Goal: Task Accomplishment & Management: Manage account settings

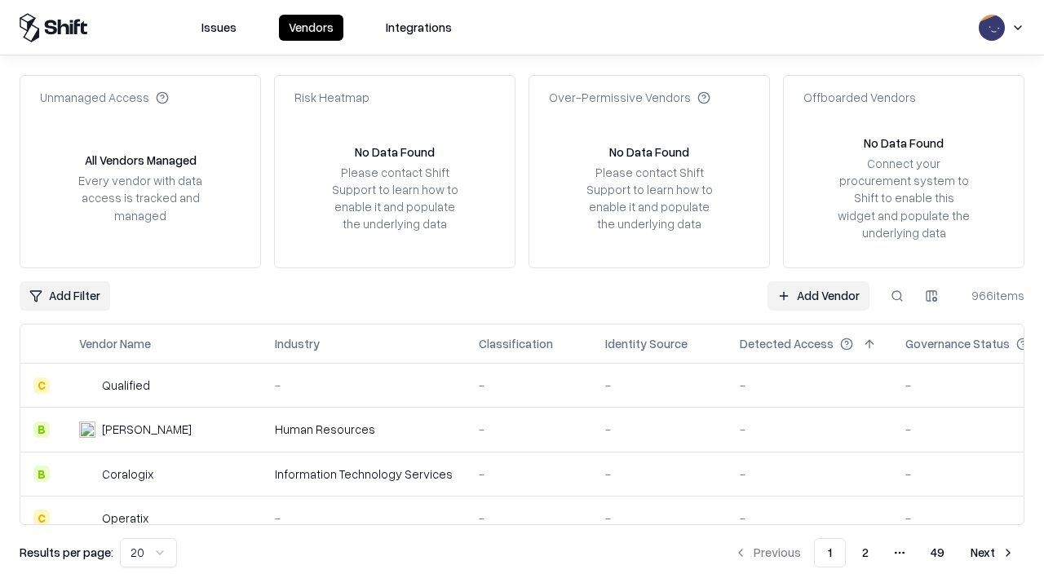
click at [818, 295] on link "Add Vendor" at bounding box center [819, 295] width 102 height 29
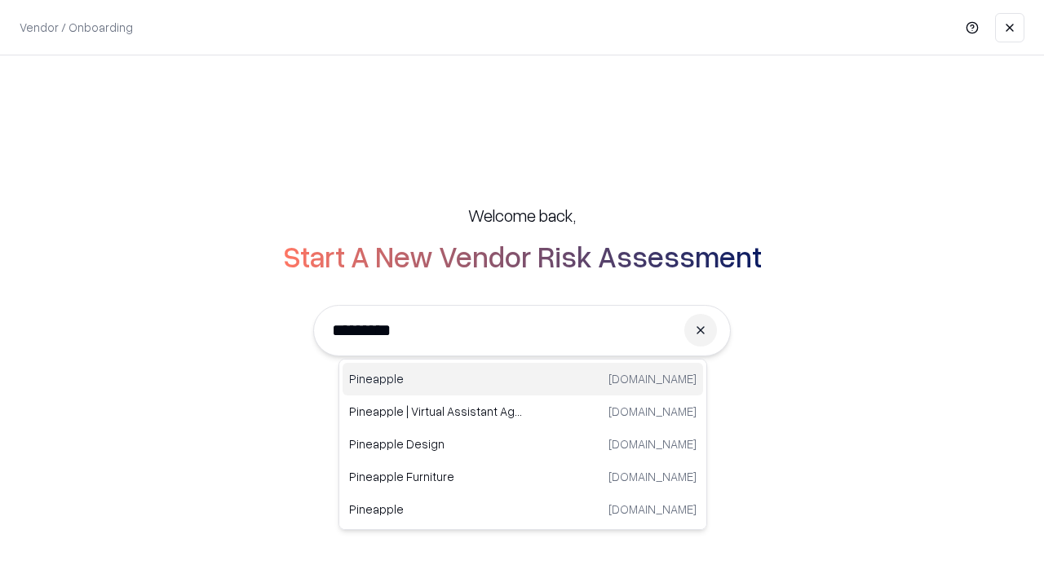
click at [523, 379] on div "Pineapple [DOMAIN_NAME]" at bounding box center [523, 379] width 361 height 33
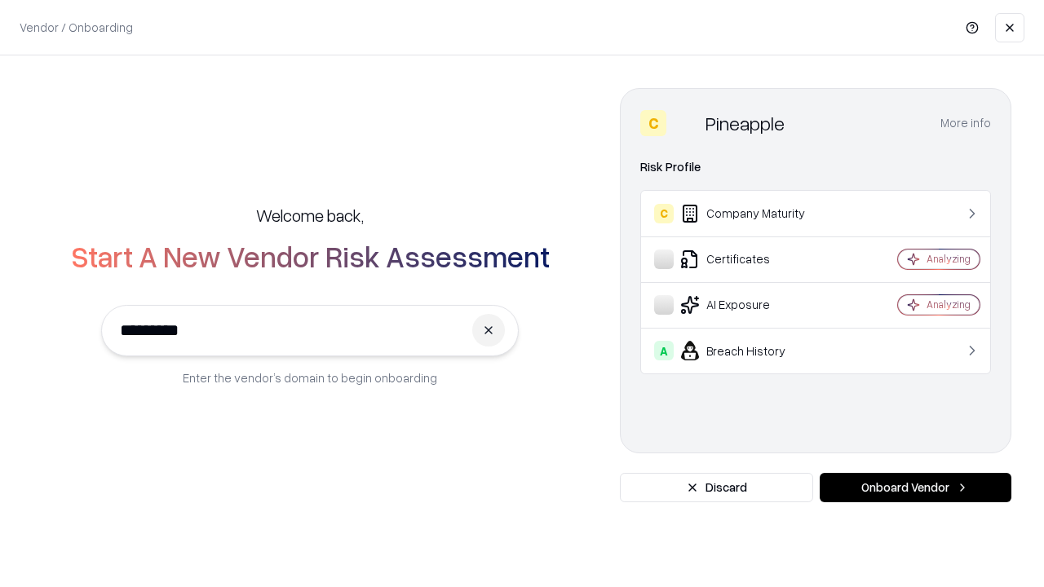
type input "*********"
click at [915, 488] on button "Onboard Vendor" at bounding box center [916, 487] width 192 height 29
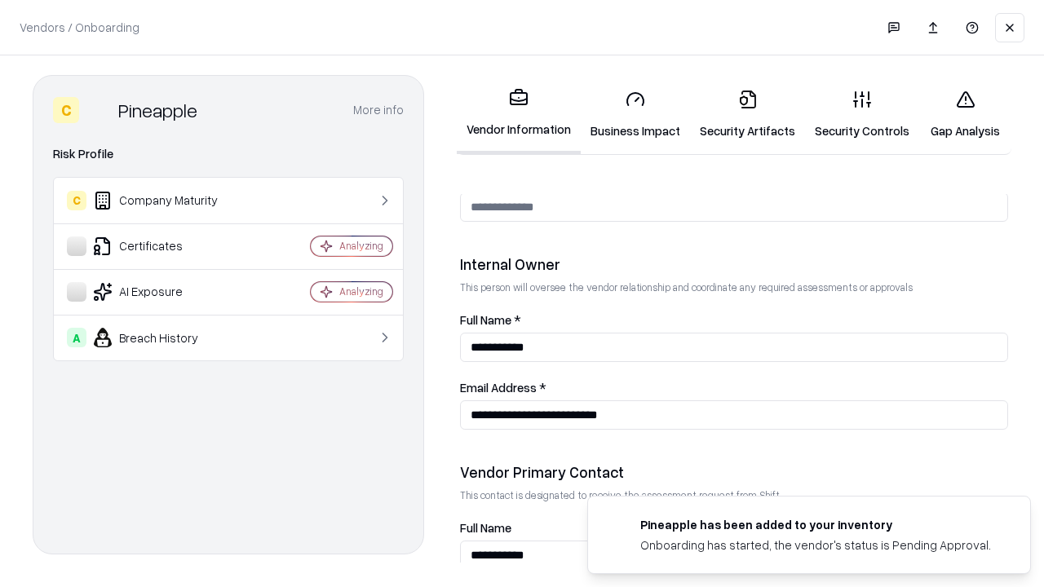
scroll to position [845, 0]
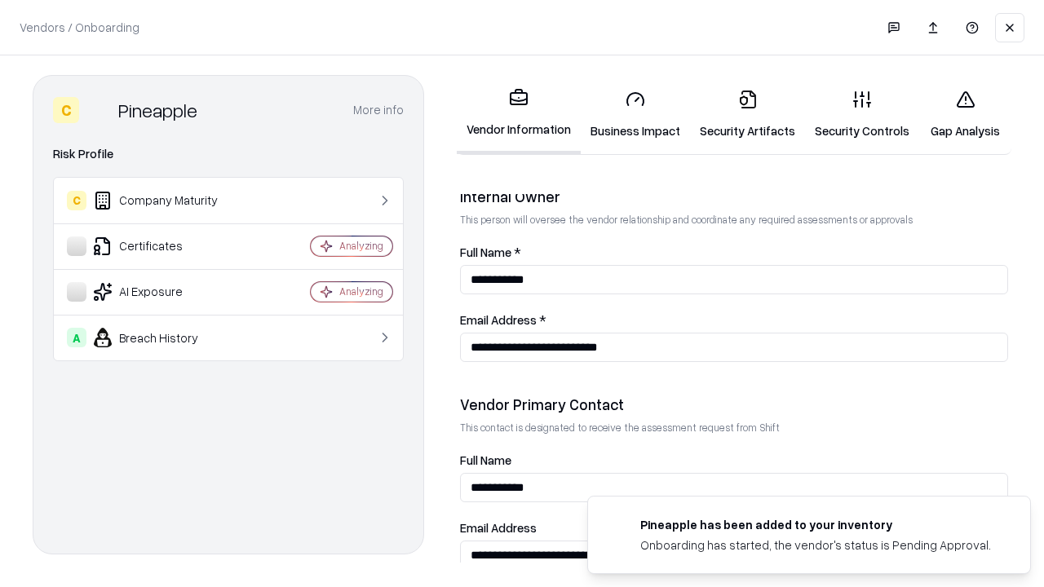
click at [635, 114] on link "Business Impact" at bounding box center [635, 115] width 109 height 76
click at [747, 114] on link "Security Artifacts" at bounding box center [747, 115] width 115 height 76
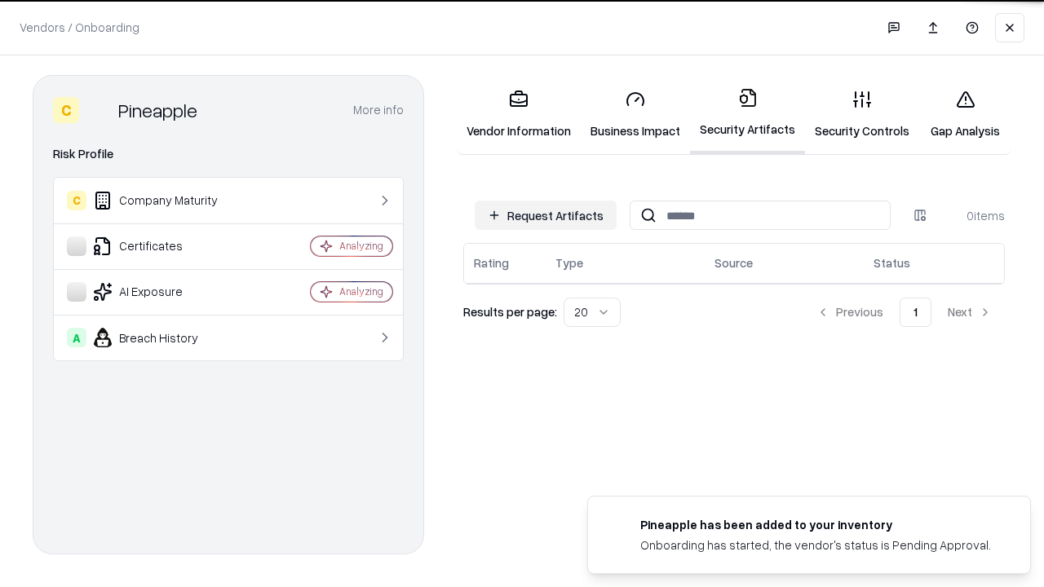
click at [546, 215] on button "Request Artifacts" at bounding box center [546, 215] width 142 height 29
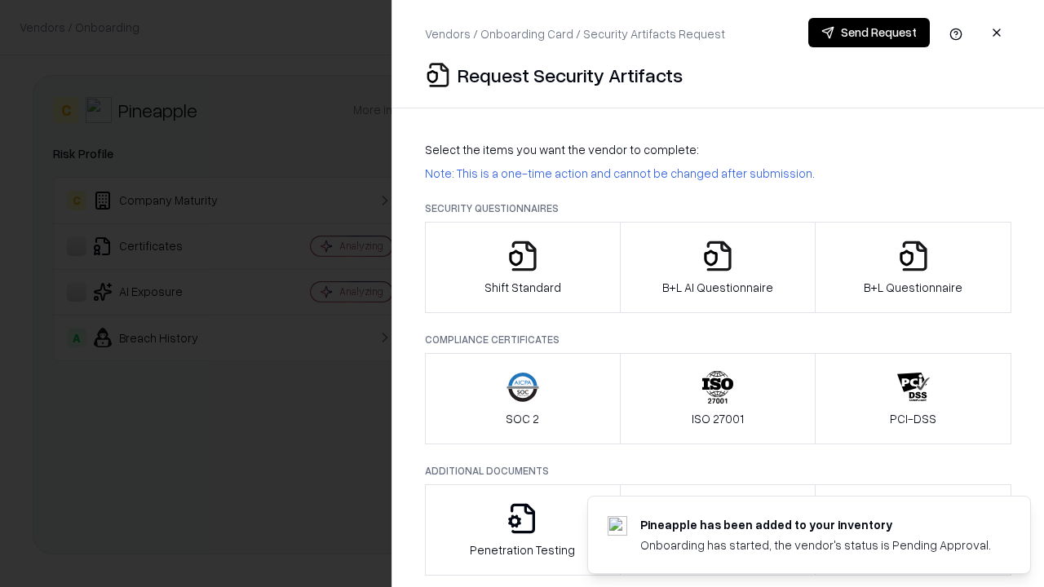
click at [522, 268] on icon "button" at bounding box center [523, 256] width 33 height 33
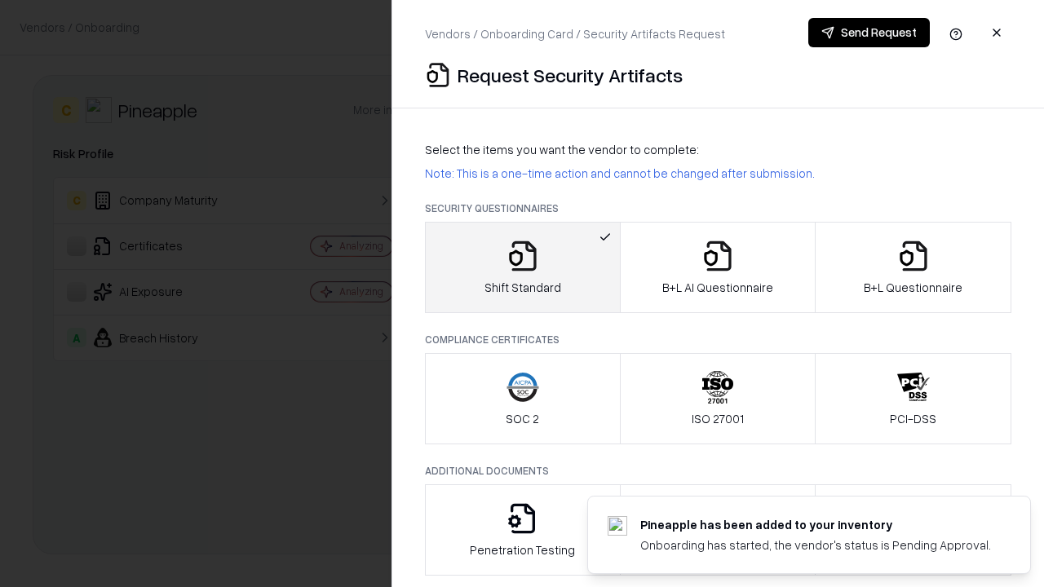
click at [869, 33] on button "Send Request" at bounding box center [869, 32] width 122 height 29
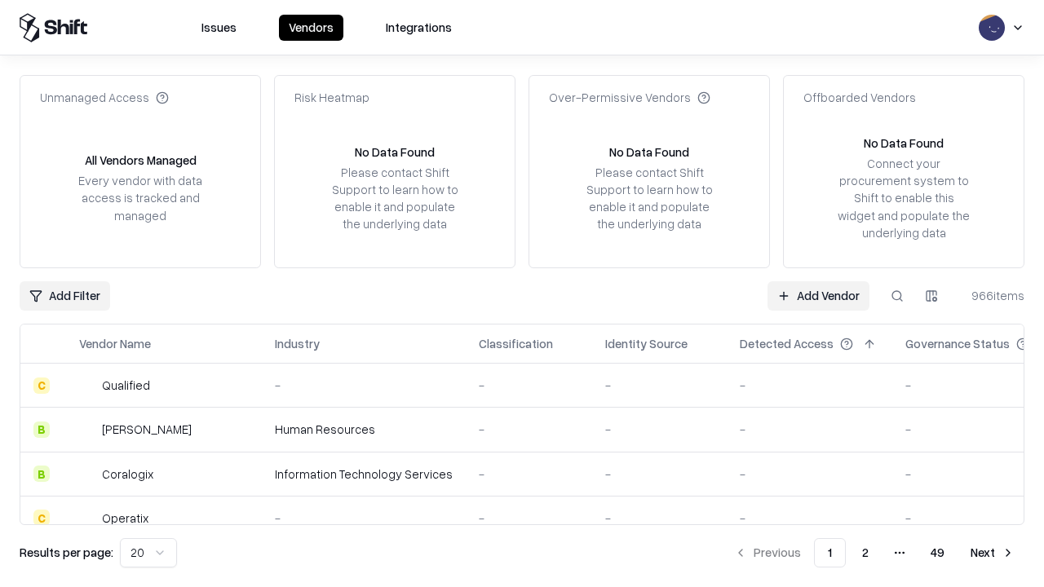
click at [897, 295] on button at bounding box center [897, 295] width 29 height 29
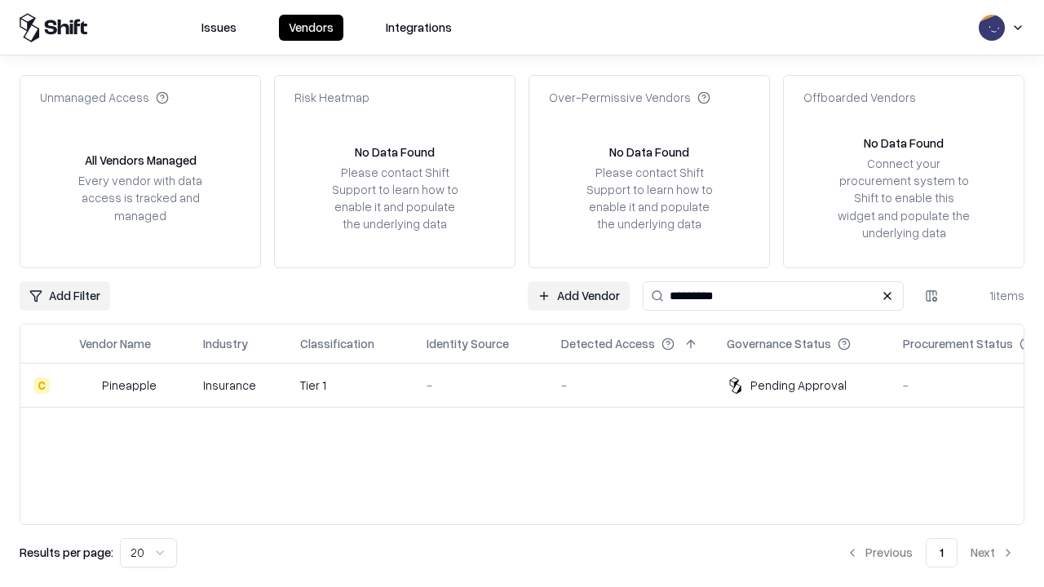
type input "*********"
click at [532, 385] on div "-" at bounding box center [481, 385] width 108 height 17
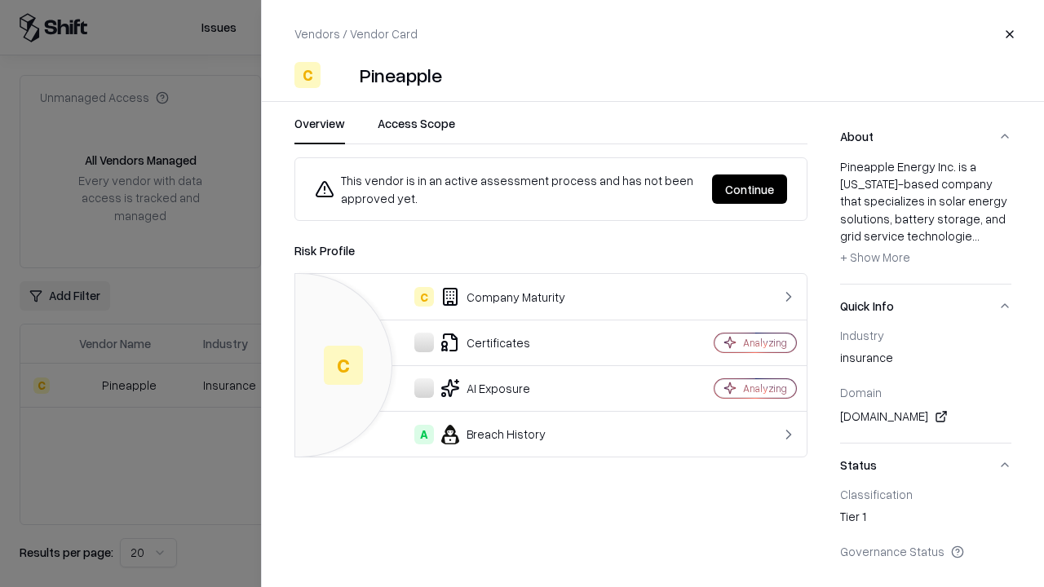
click at [750, 189] on button "Continue" at bounding box center [749, 189] width 75 height 29
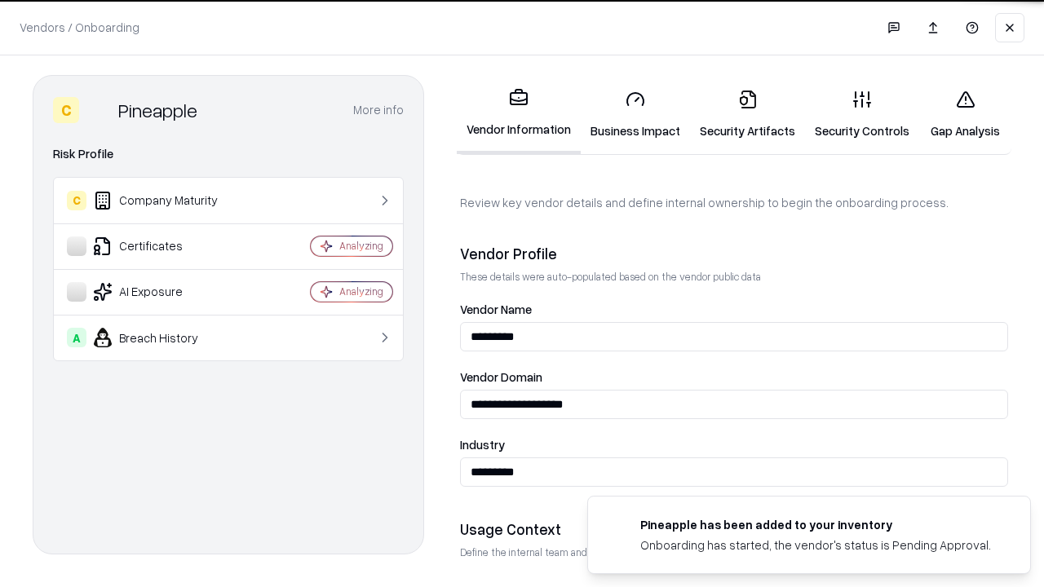
click at [747, 114] on link "Security Artifacts" at bounding box center [747, 115] width 115 height 76
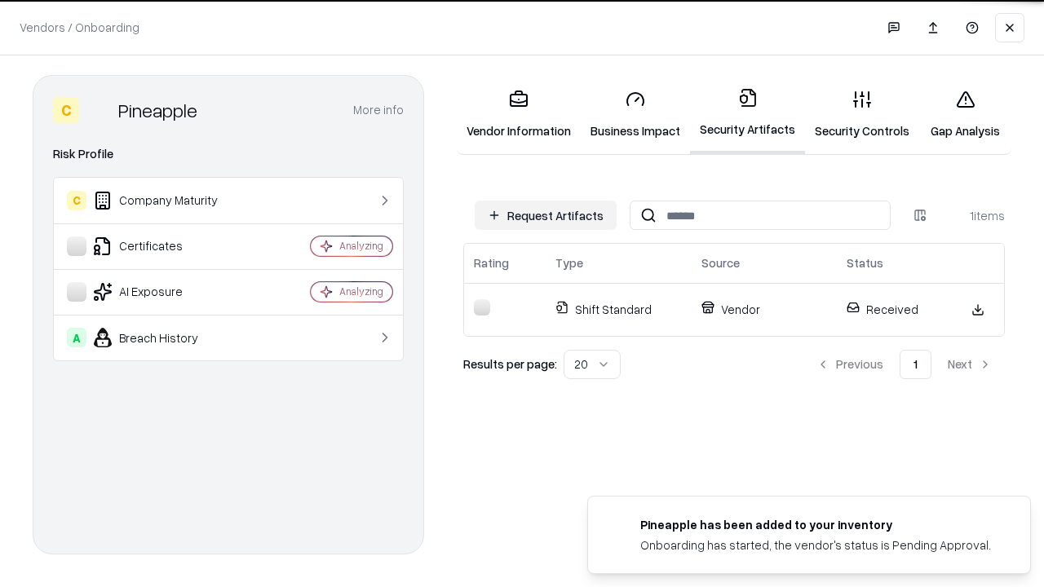
click at [965, 114] on link "Gap Analysis" at bounding box center [965, 115] width 92 height 76
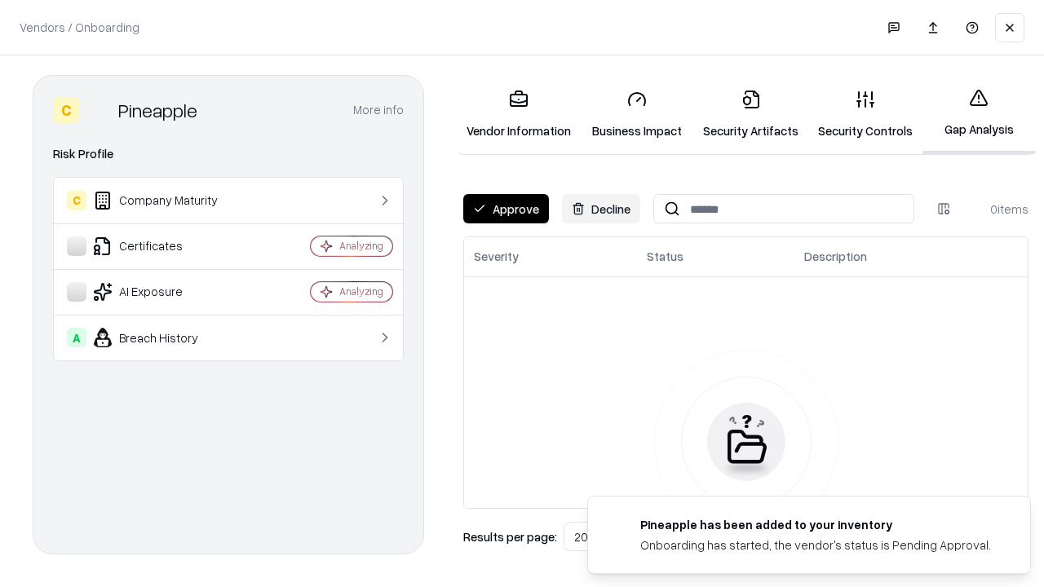
click at [506, 209] on button "Approve" at bounding box center [506, 208] width 86 height 29
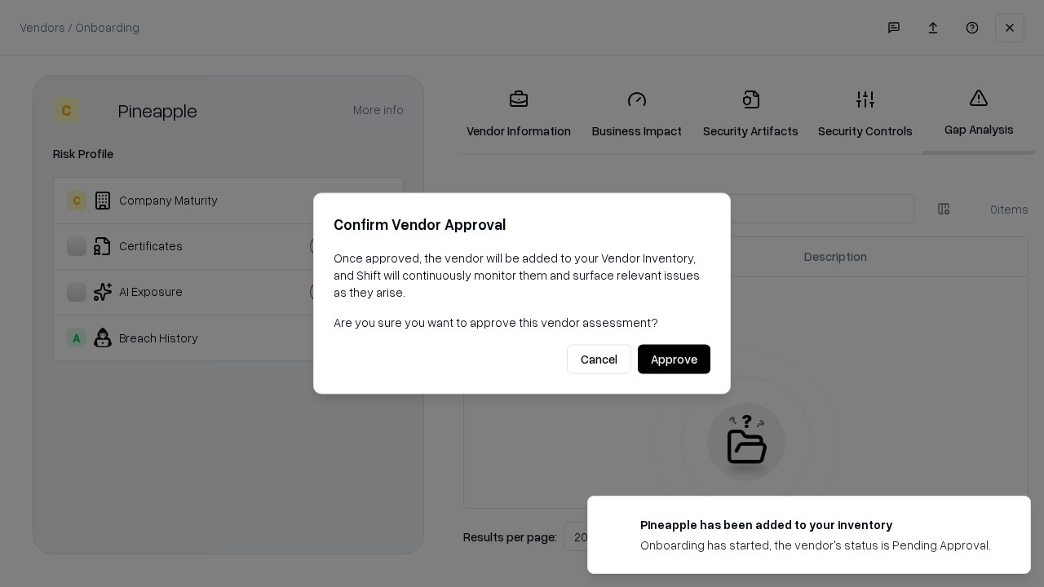
click at [674, 359] on button "Approve" at bounding box center [674, 359] width 73 height 29
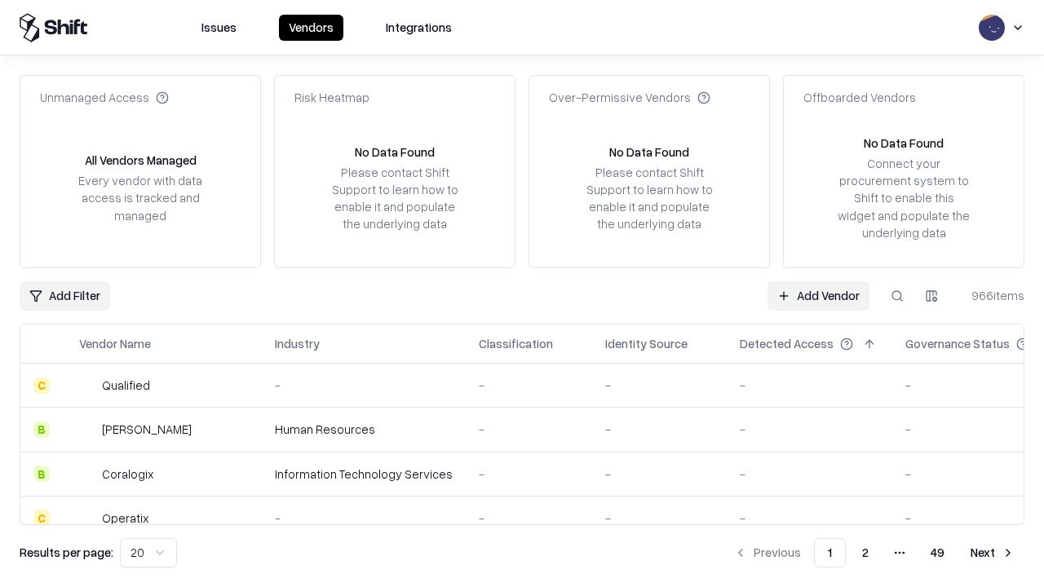
type input "*********"
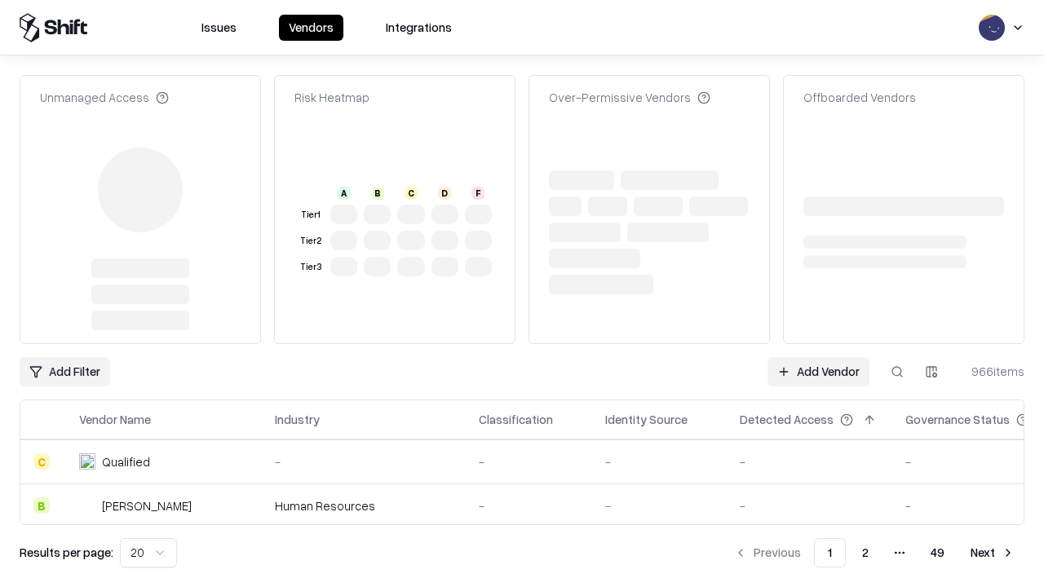
click at [818, 357] on link "Add Vendor" at bounding box center [819, 371] width 102 height 29
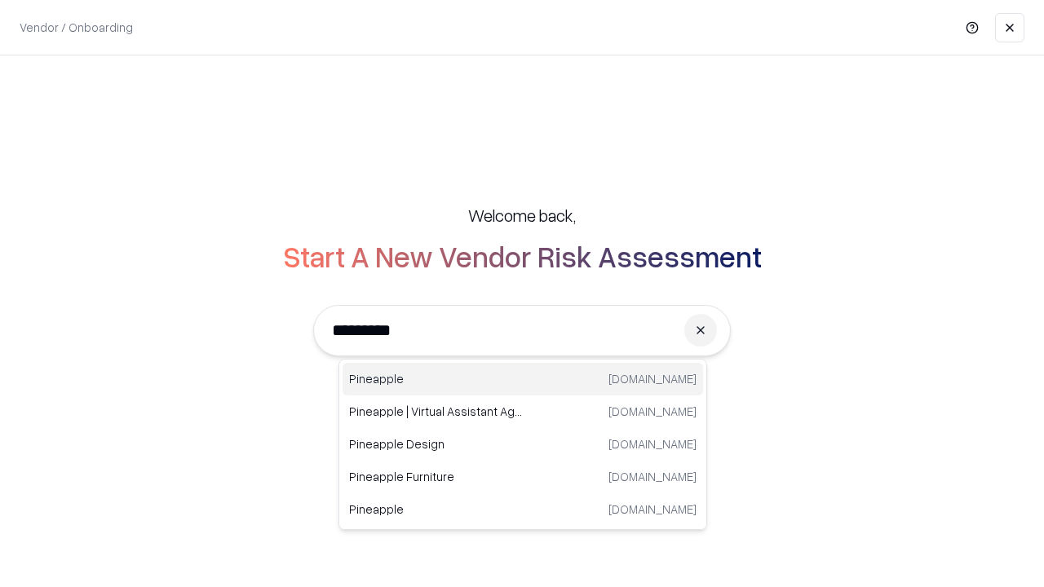
click at [523, 379] on div "Pineapple [DOMAIN_NAME]" at bounding box center [523, 379] width 361 height 33
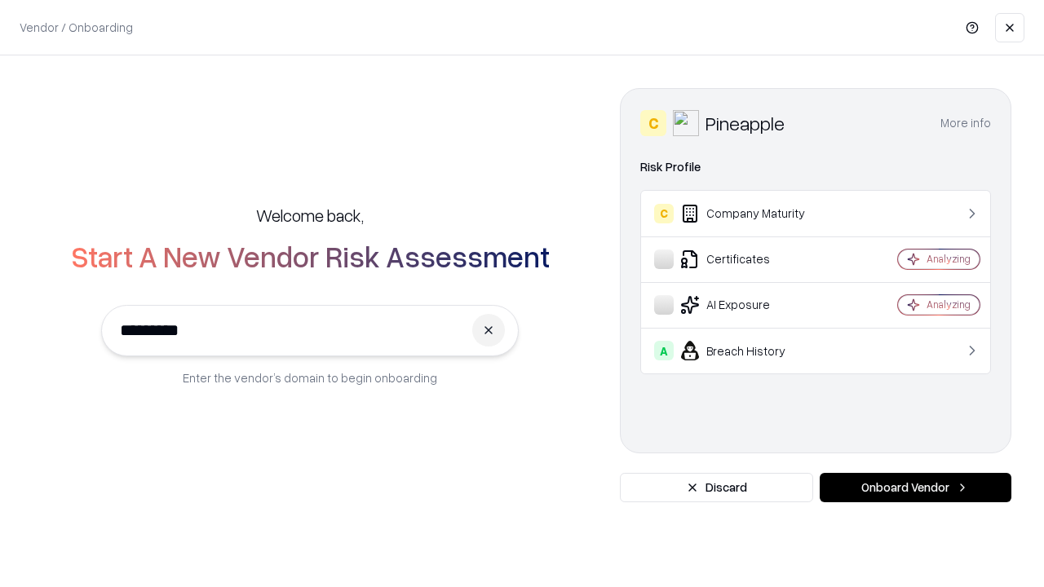
type input "*********"
click at [915, 488] on button "Onboard Vendor" at bounding box center [916, 487] width 192 height 29
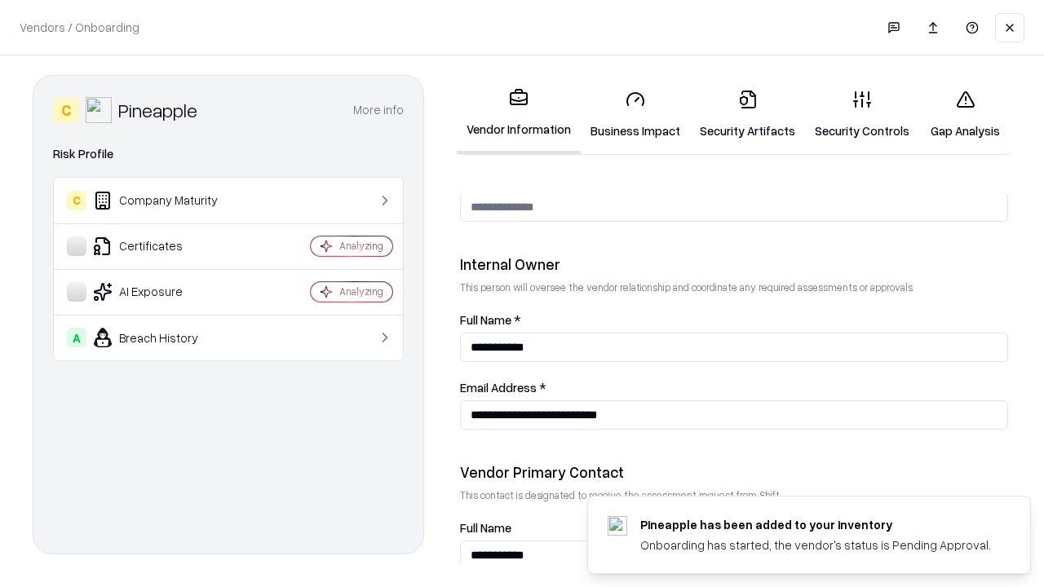
scroll to position [845, 0]
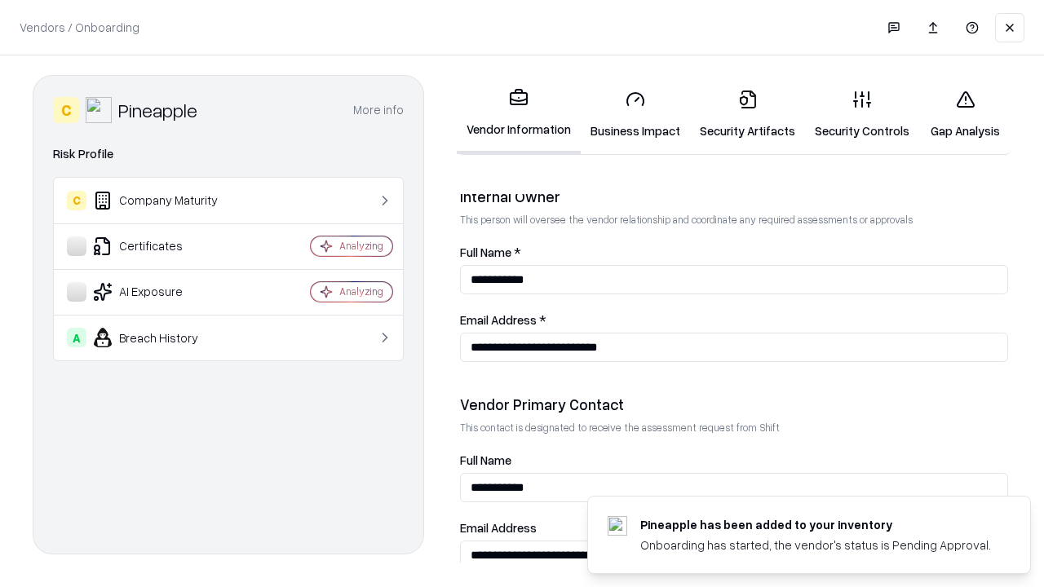
click at [965, 114] on link "Gap Analysis" at bounding box center [965, 115] width 92 height 76
